Goal: Task Accomplishment & Management: Complete application form

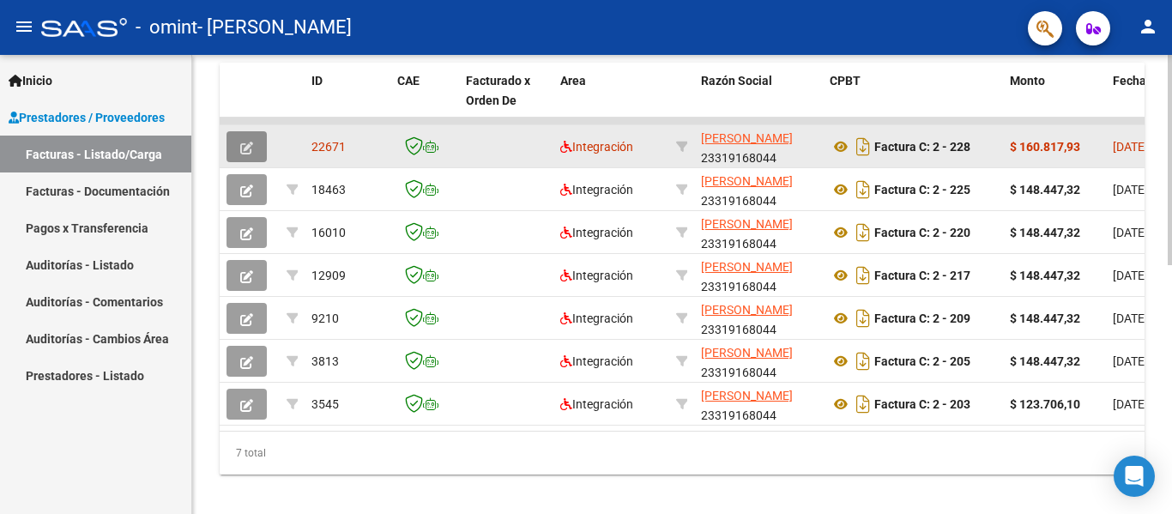
click at [241, 136] on button "button" at bounding box center [247, 146] width 40 height 31
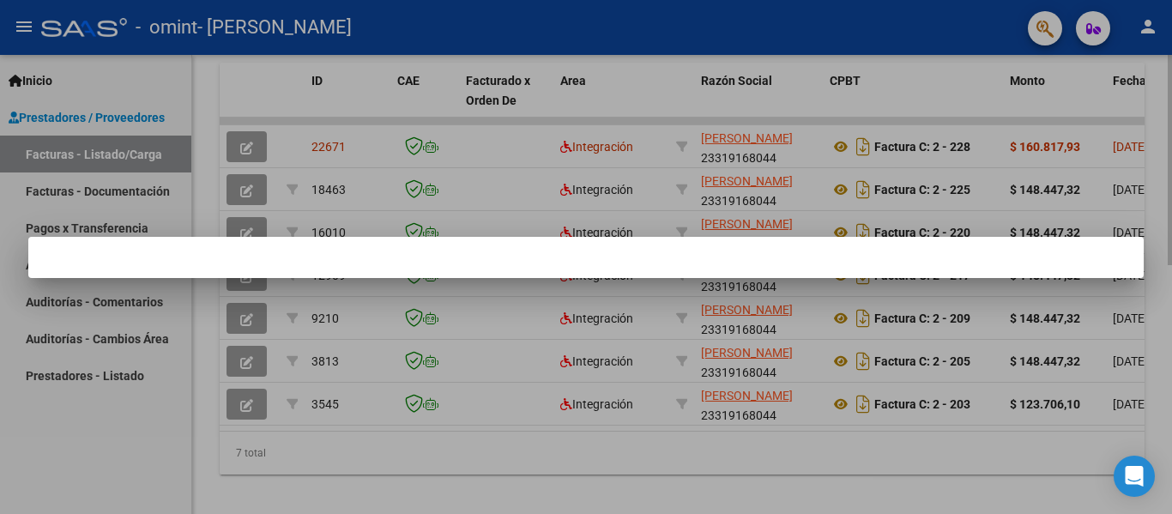
click at [640, 475] on div at bounding box center [586, 257] width 1172 height 514
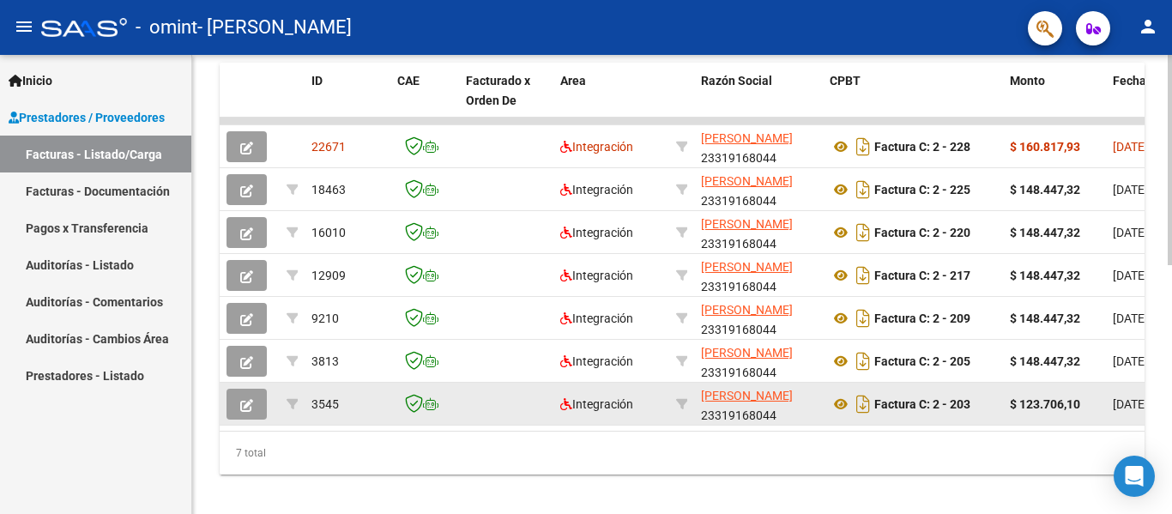
scroll to position [515, 0]
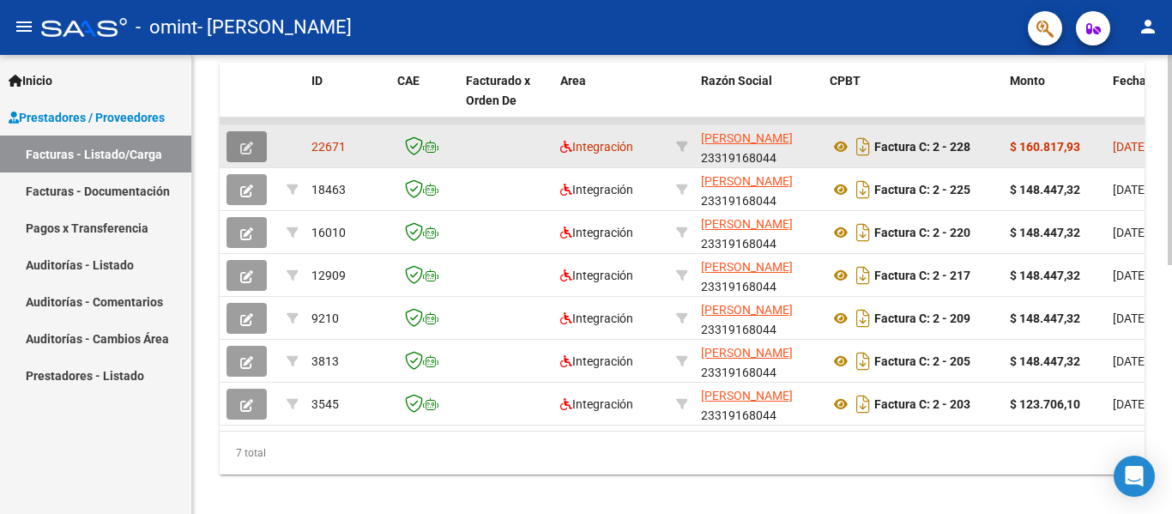
click at [243, 154] on button "button" at bounding box center [247, 146] width 40 height 31
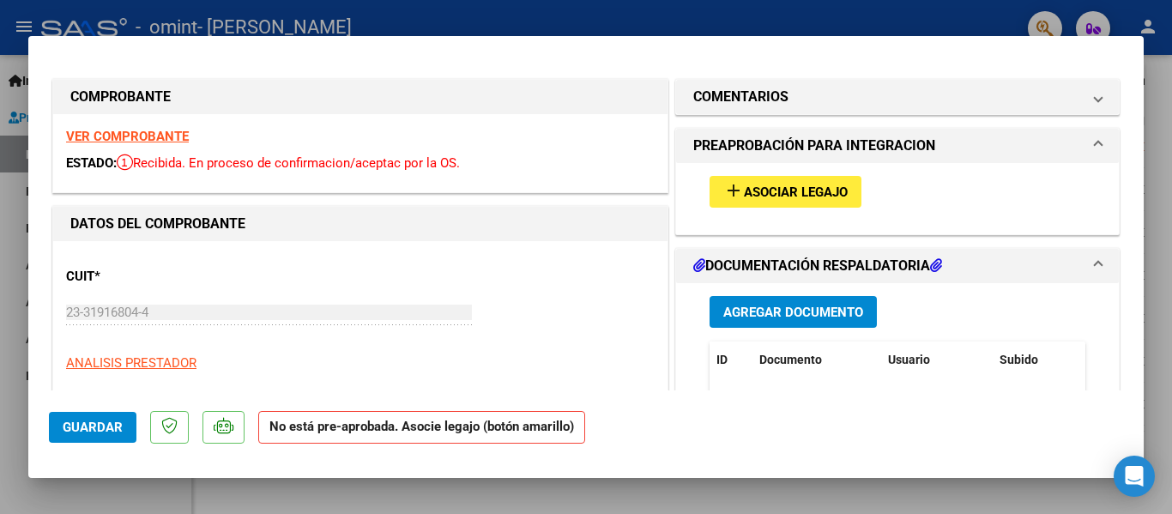
click at [203, 273] on p "CUIT *" at bounding box center [154, 277] width 177 height 20
click at [773, 187] on button "add Asociar Legajo" at bounding box center [786, 192] width 152 height 32
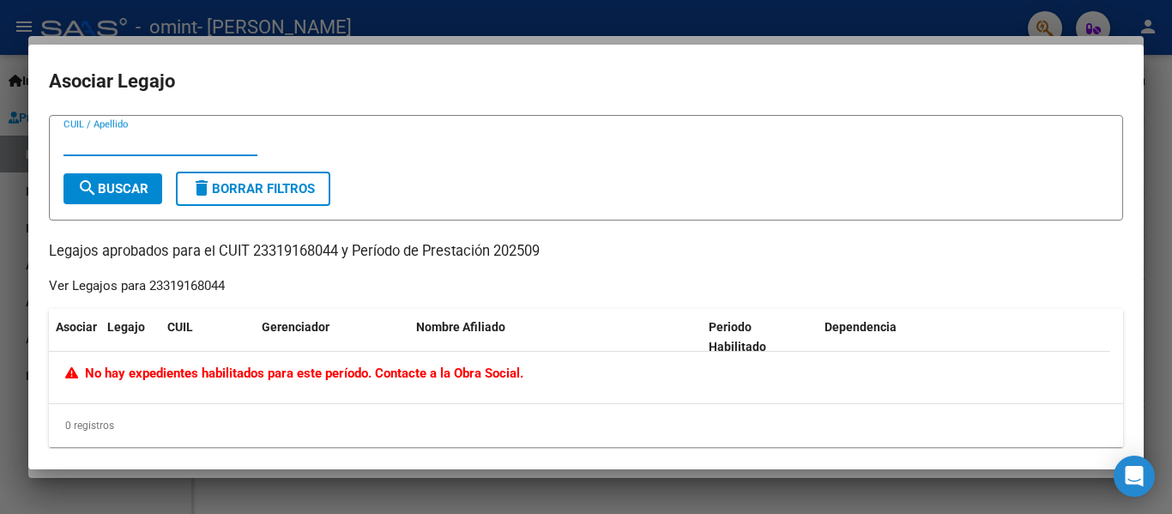
click at [318, 375] on span "No hay expedientes habilitados para este período. Contacte a la Obra Social." at bounding box center [294, 373] width 458 height 15
click at [642, 487] on div at bounding box center [586, 257] width 1172 height 514
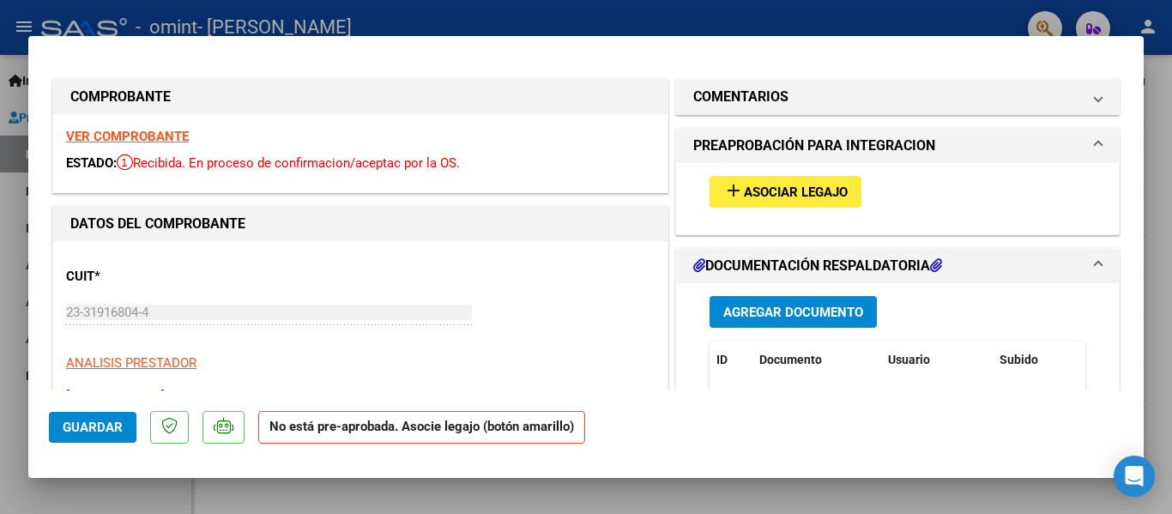
click at [87, 494] on div at bounding box center [586, 257] width 1172 height 514
type input "$ 0,00"
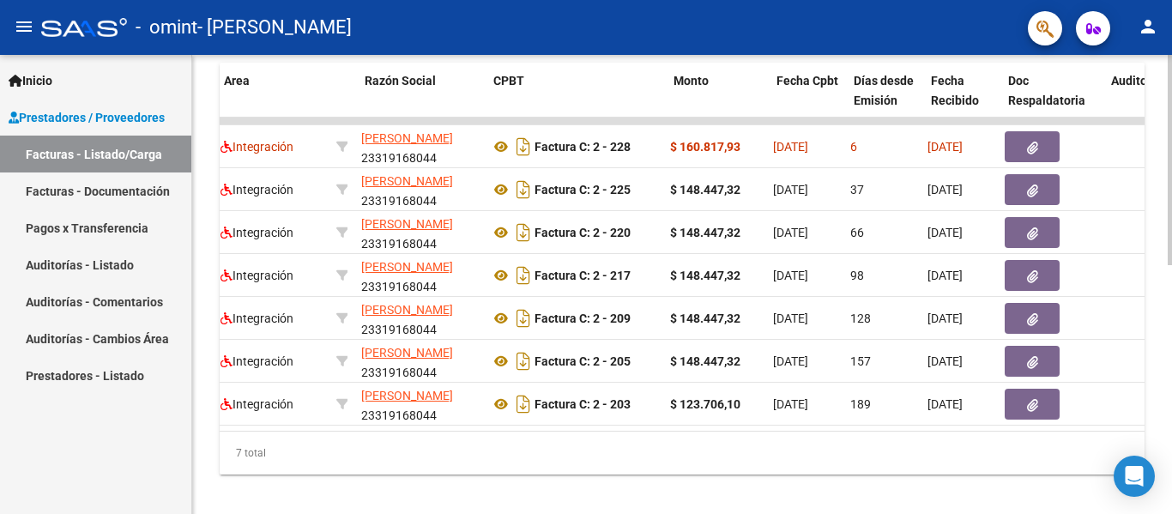
scroll to position [0, 0]
